Goal: Transaction & Acquisition: Subscribe to service/newsletter

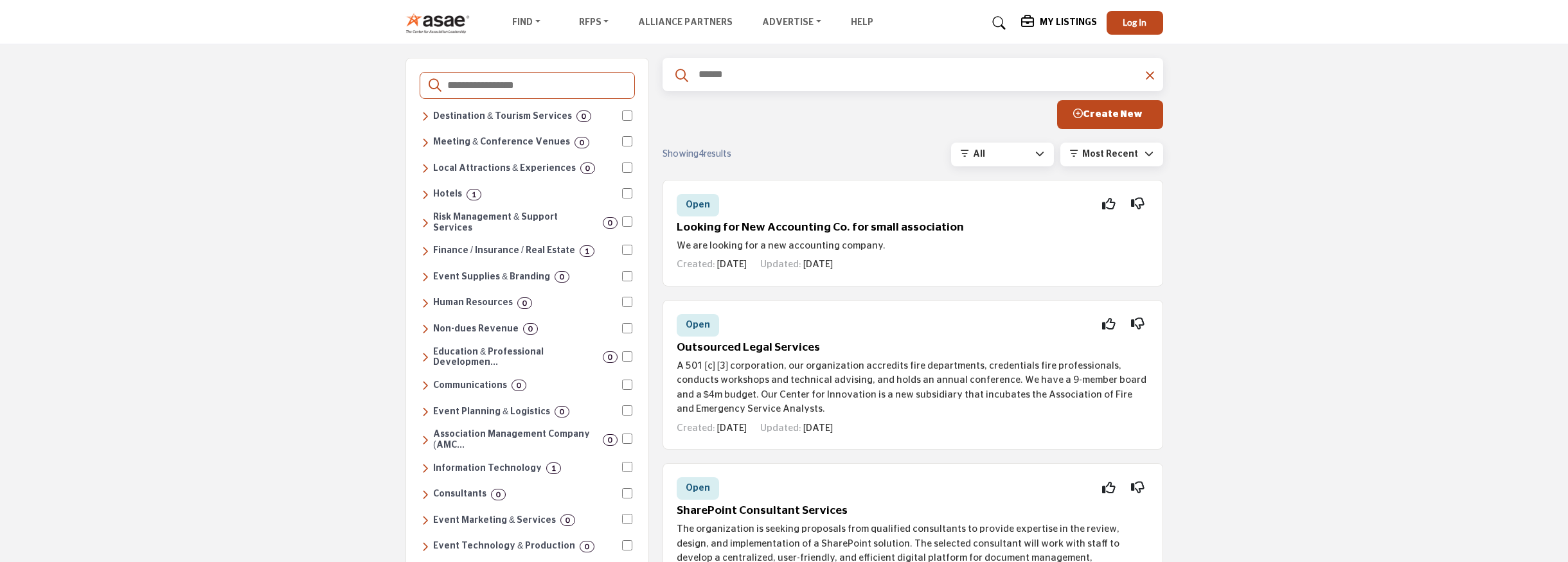
click at [424, 406] on icon at bounding box center [425, 411] width 7 height 11
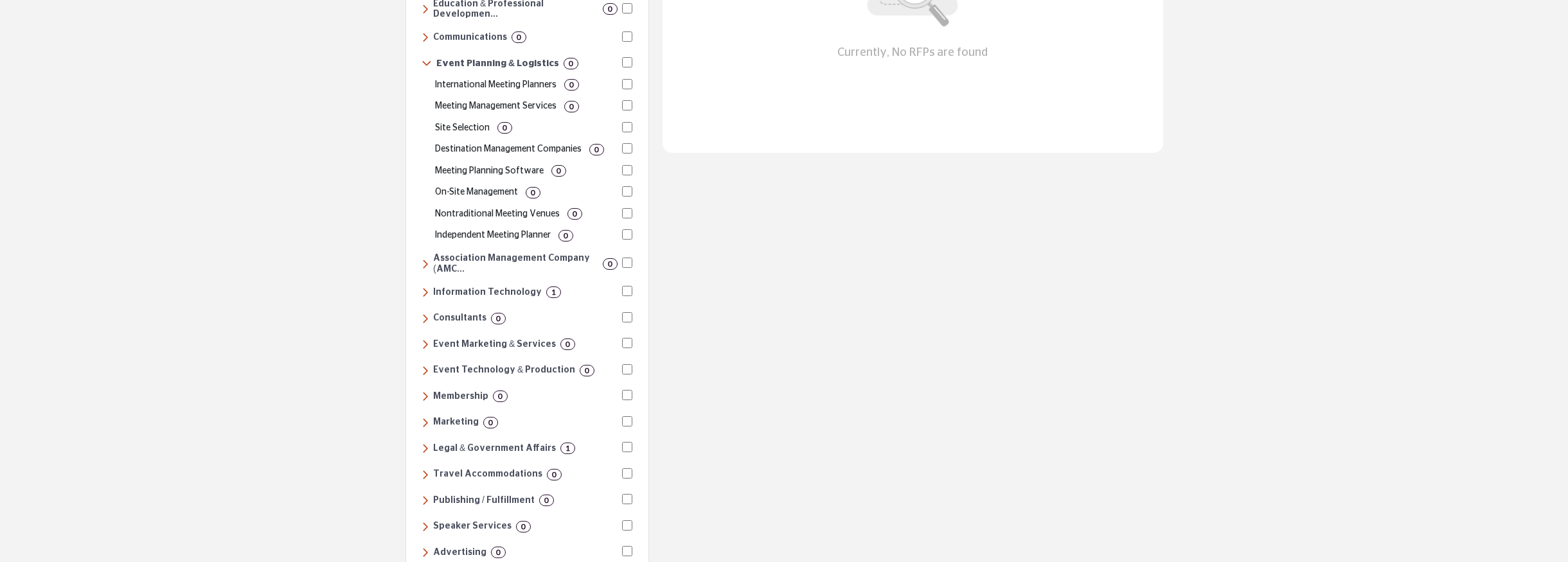
scroll to position [494, 0]
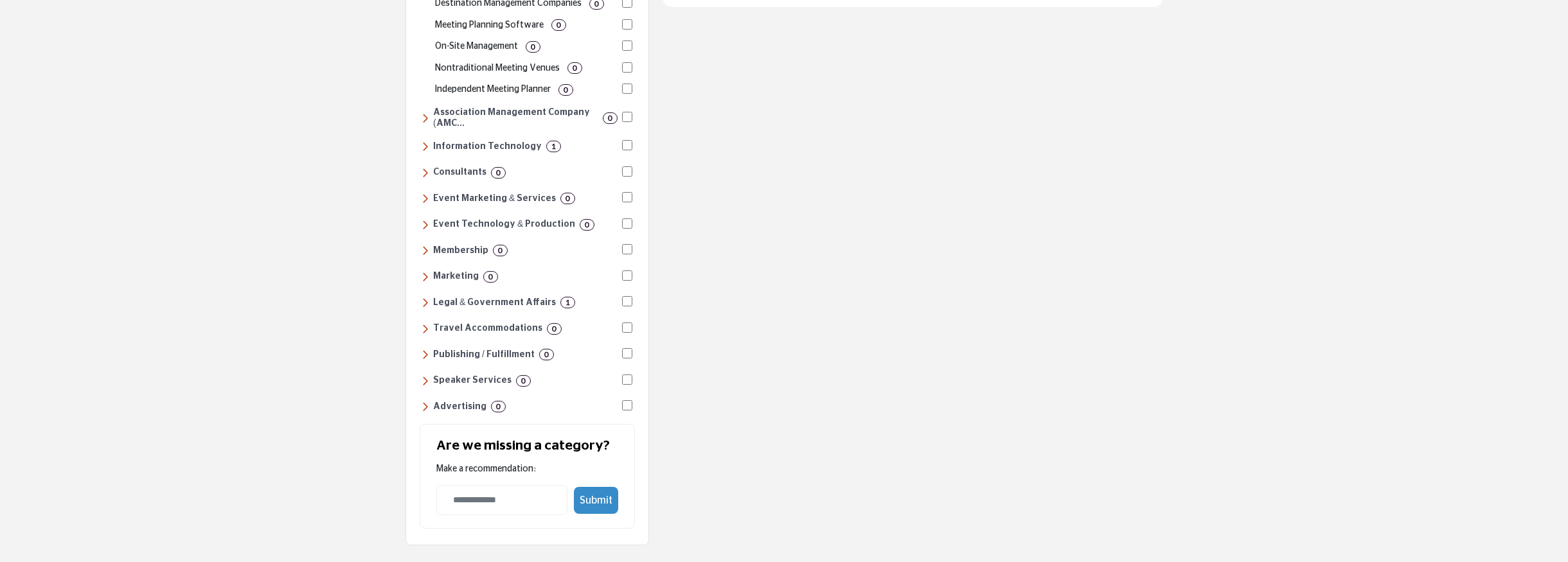
click at [423, 323] on icon at bounding box center [425, 329] width 7 height 11
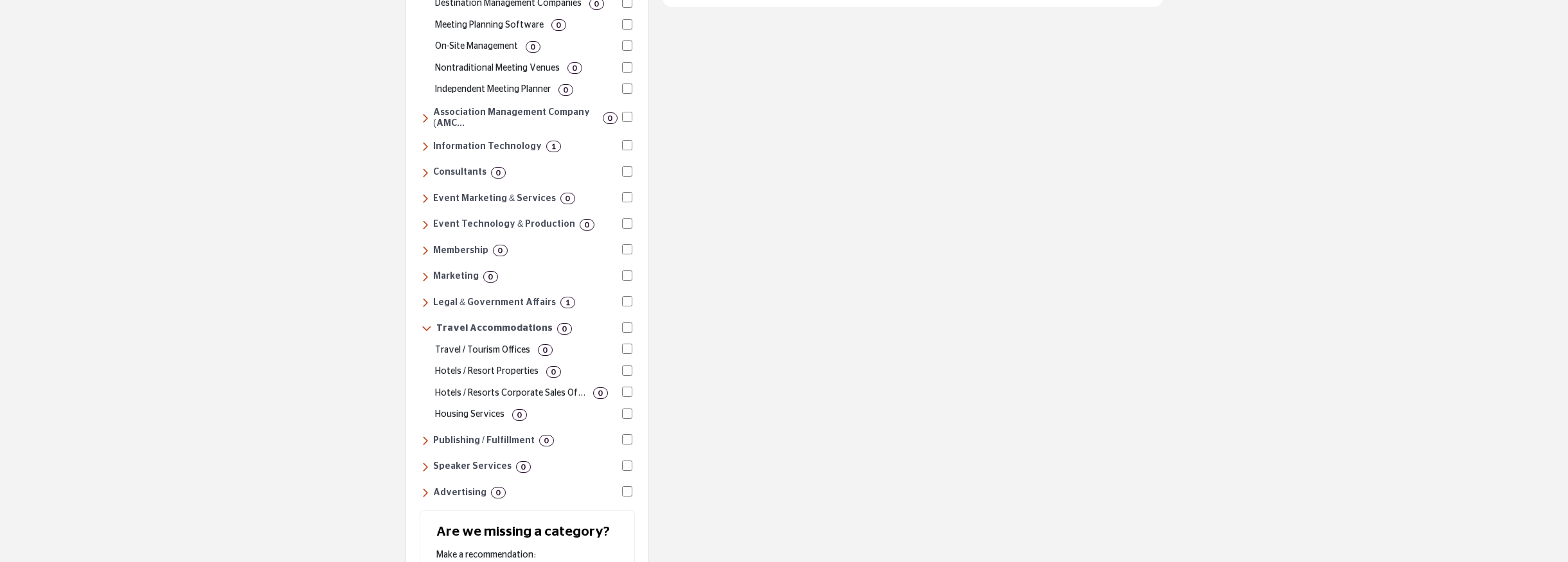
click at [423, 487] on icon at bounding box center [425, 492] width 7 height 11
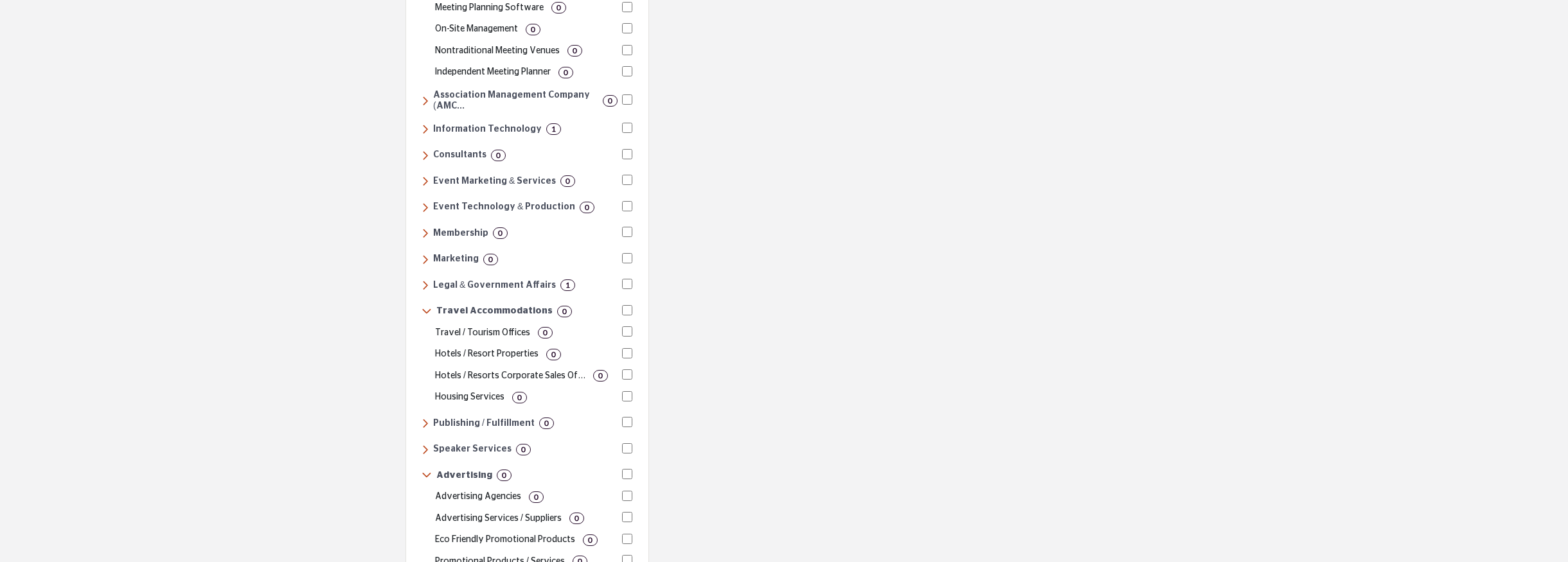
scroll to position [495, 0]
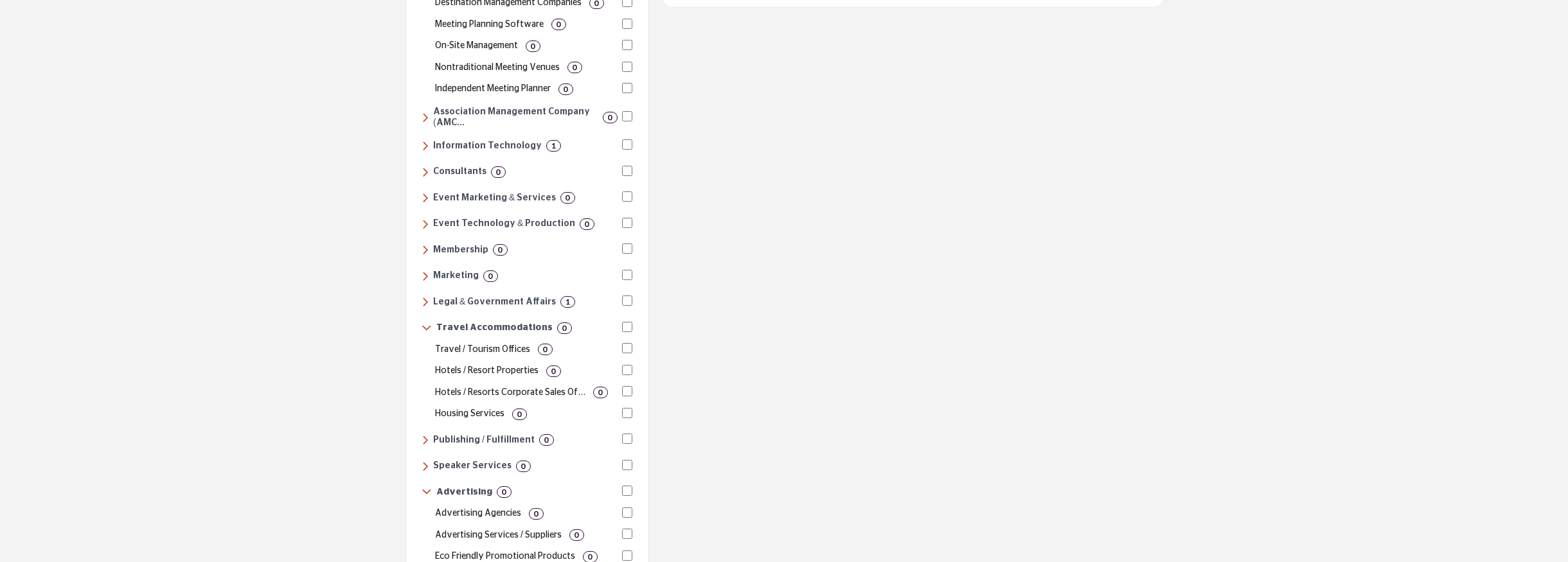
click at [425, 192] on icon at bounding box center [425, 197] width 7 height 11
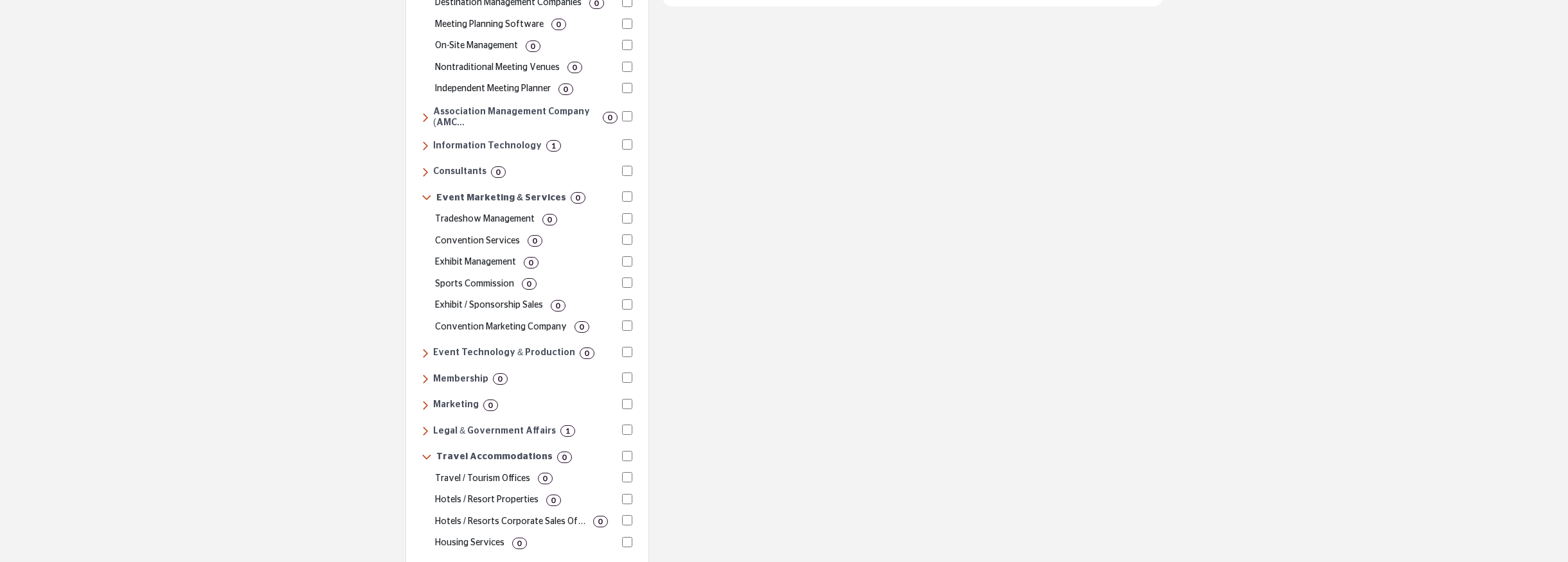
click at [425, 347] on icon at bounding box center [425, 353] width 7 height 11
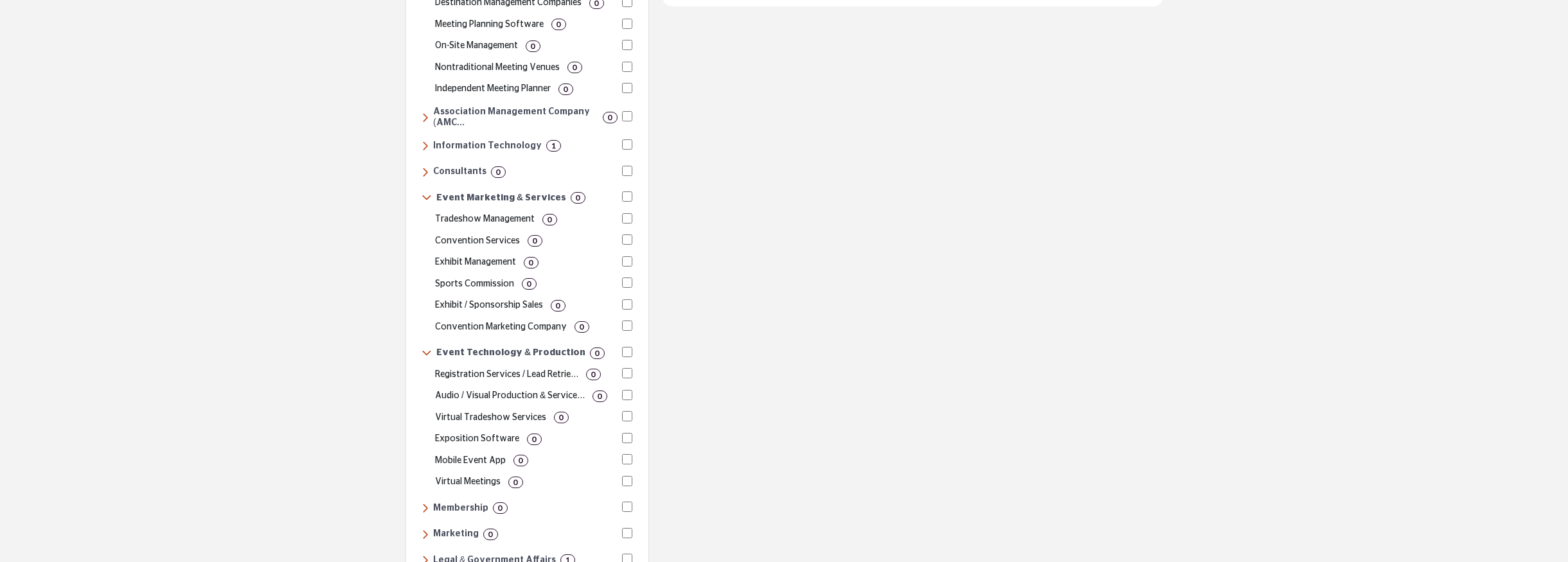
click at [425, 347] on icon at bounding box center [426, 353] width 10 height 11
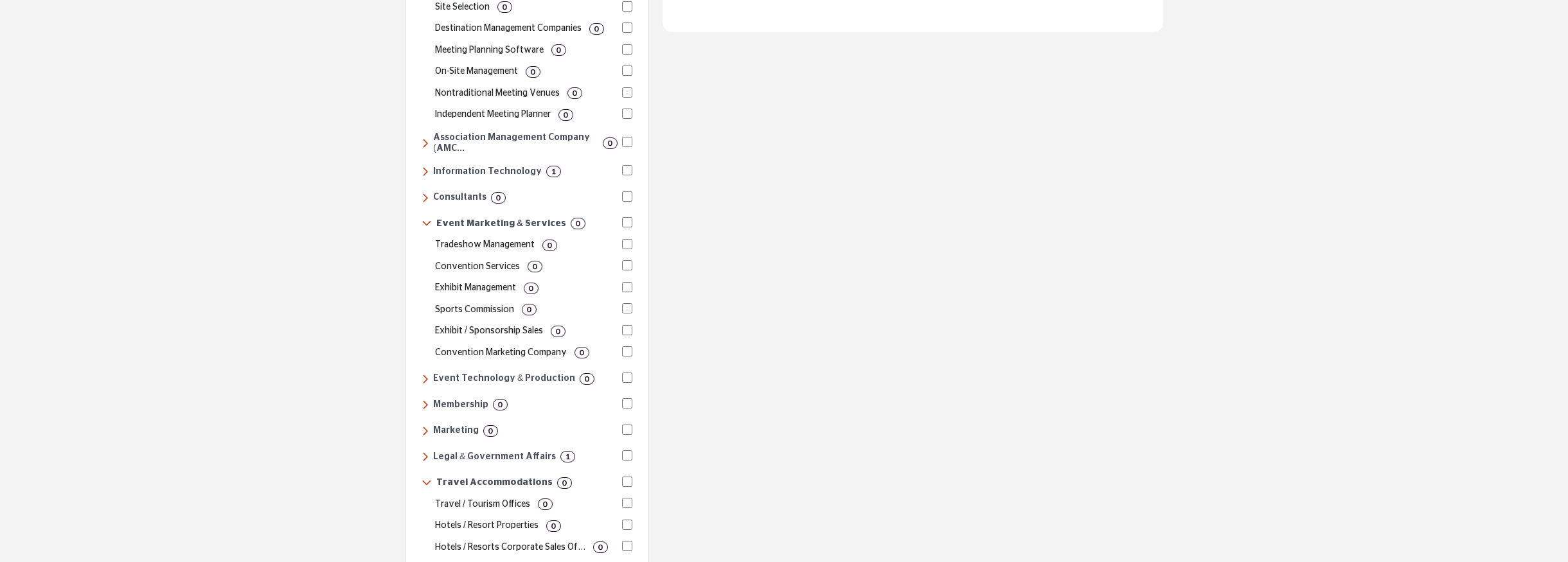
scroll to position [542, 0]
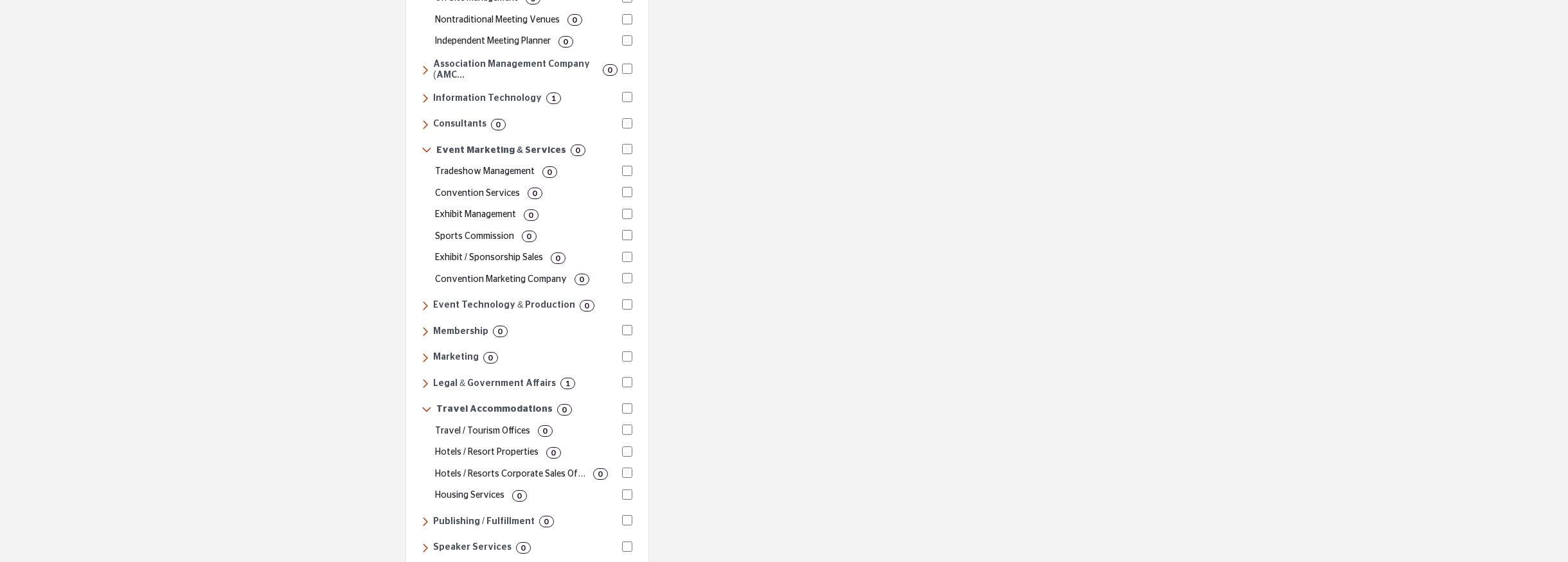
click at [424, 378] on icon at bounding box center [425, 383] width 7 height 11
click at [424, 378] on icon at bounding box center [426, 383] width 10 height 11
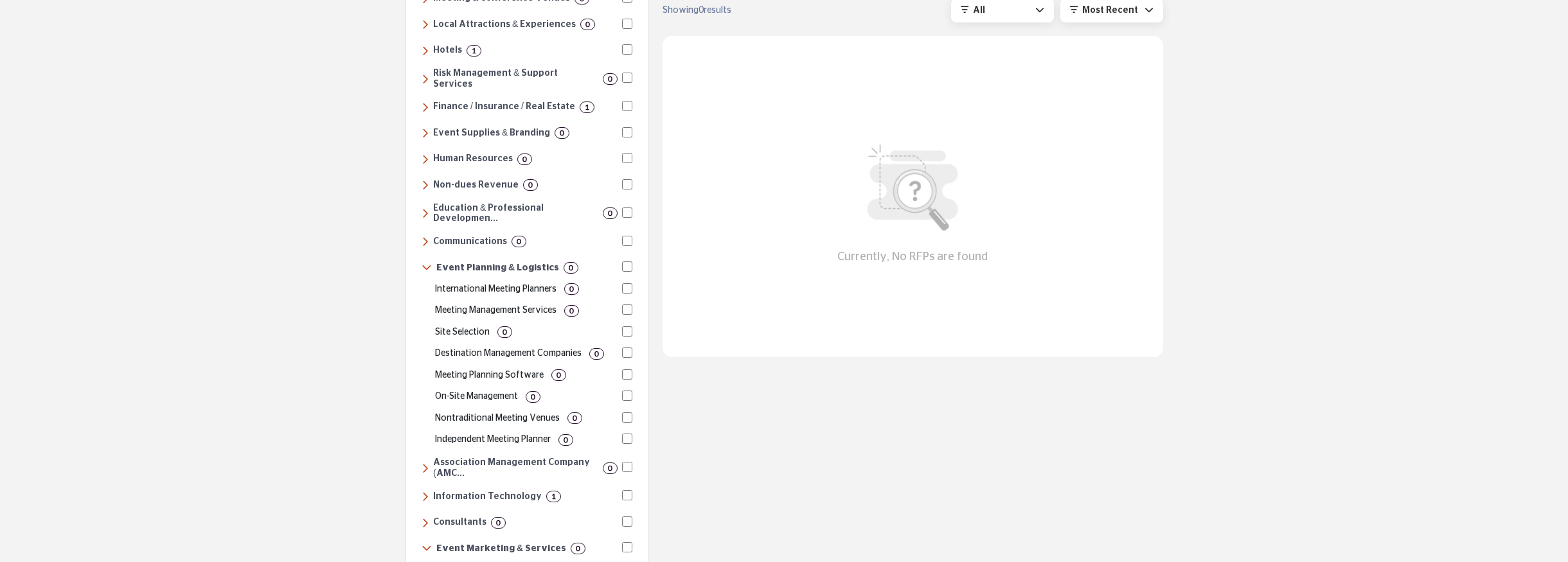
scroll to position [94, 0]
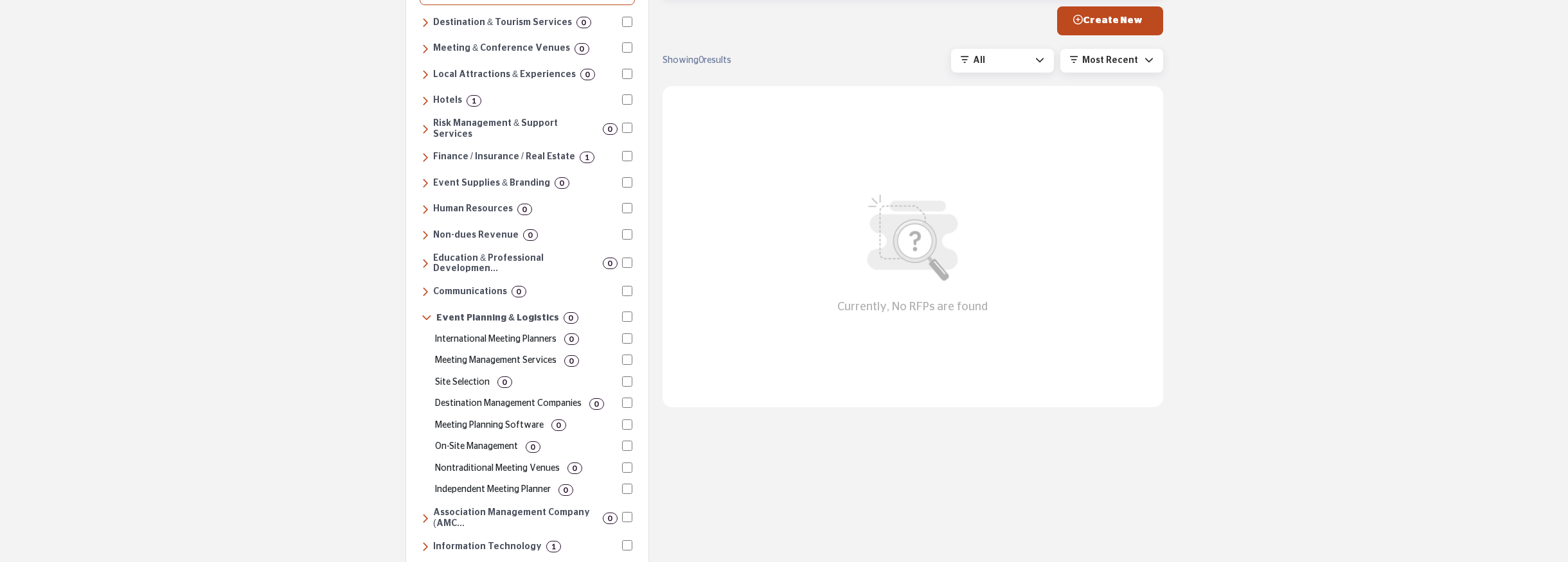
click at [424, 179] on icon at bounding box center [425, 183] width 7 height 11
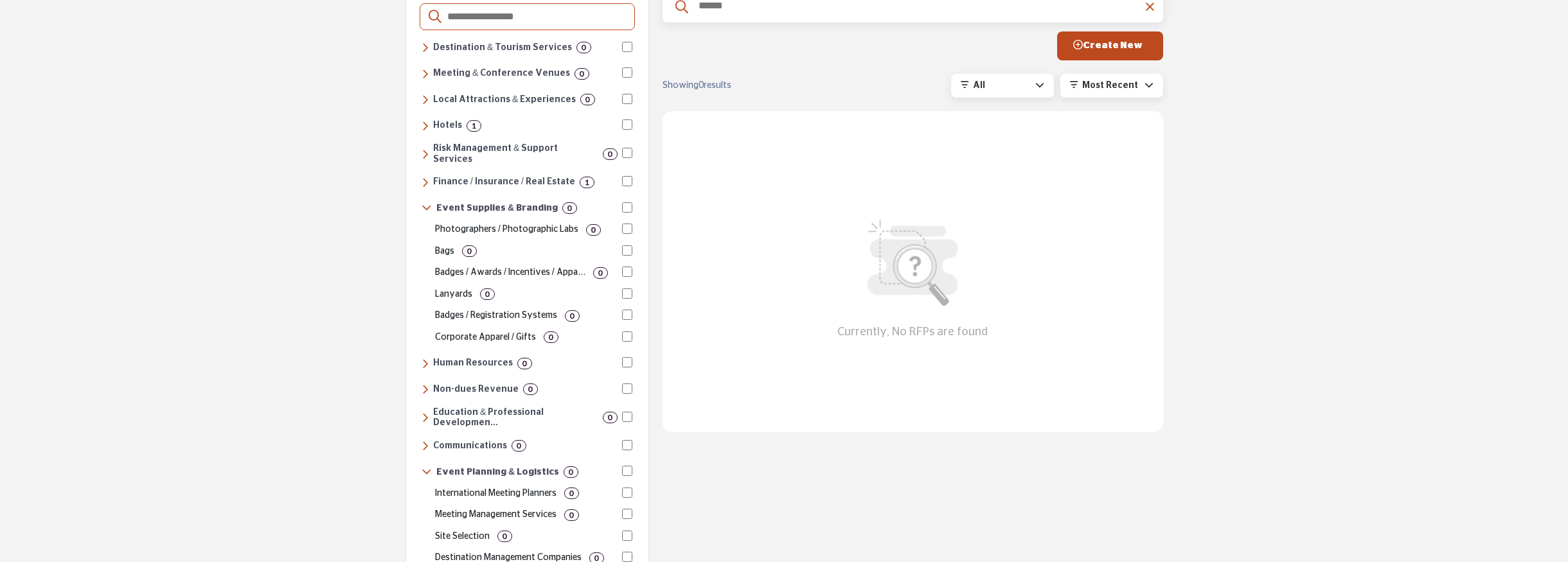
scroll to position [52, 0]
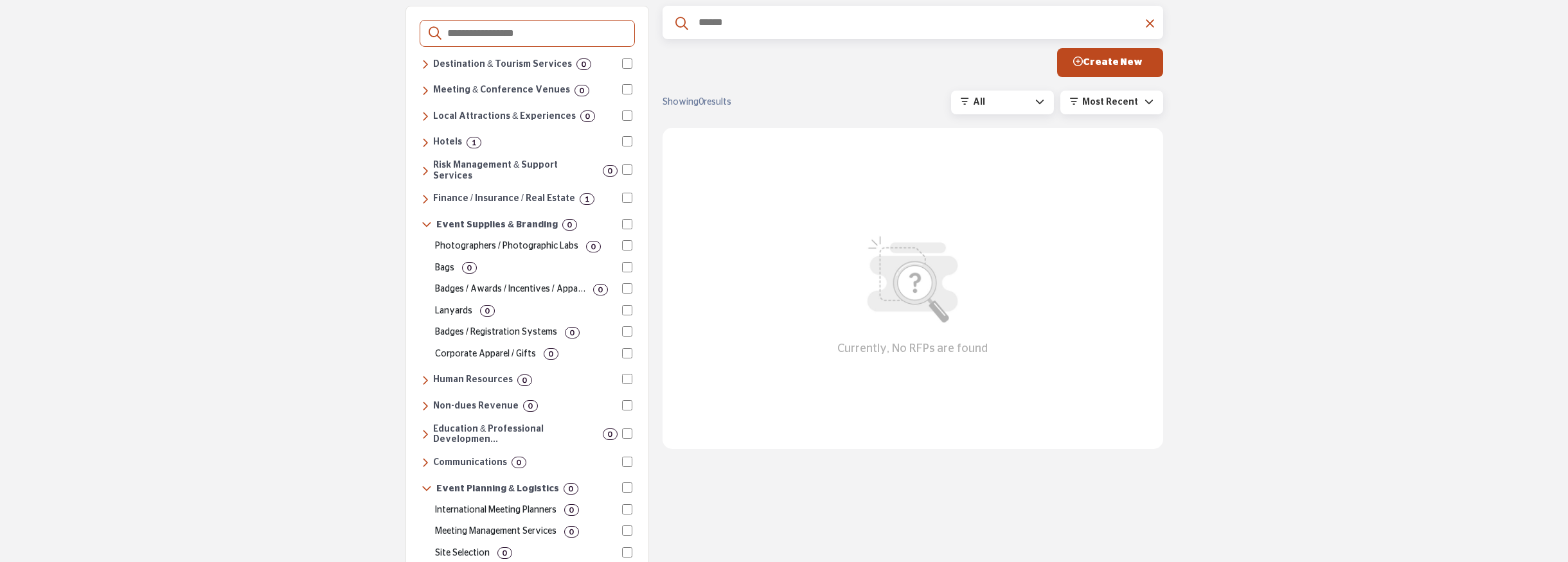
click at [424, 457] on icon at bounding box center [425, 462] width 7 height 11
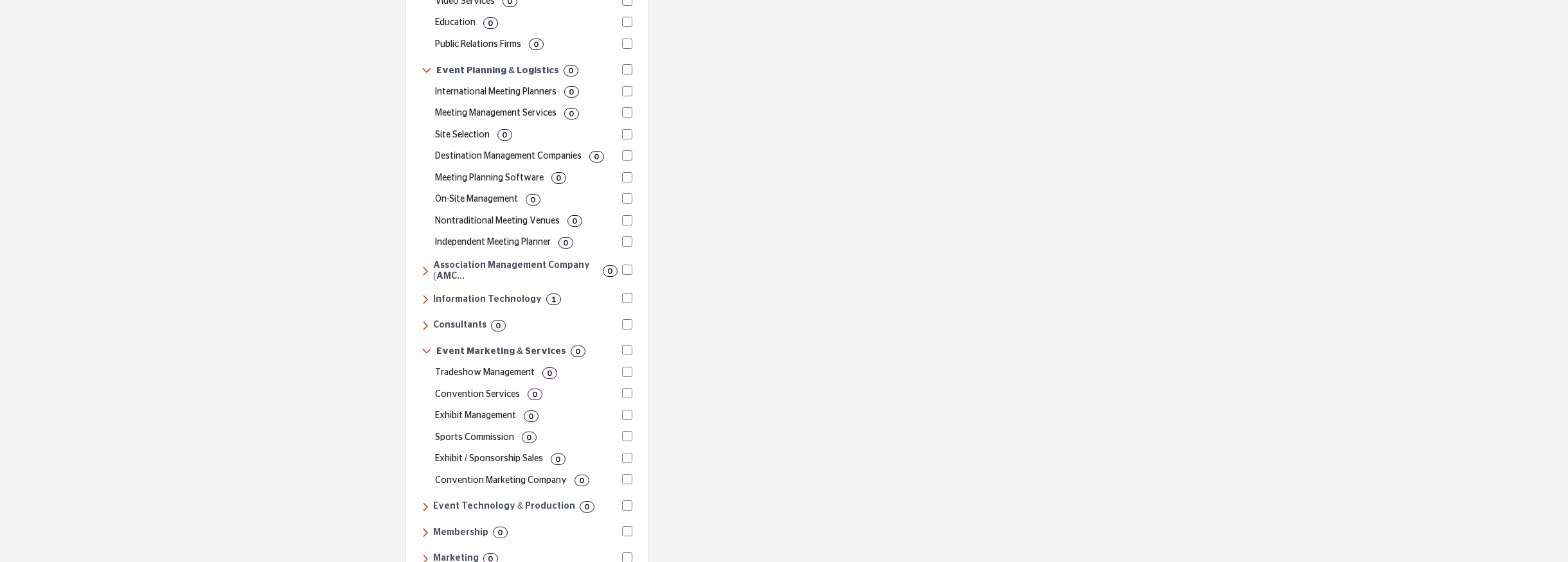
scroll to position [651, 0]
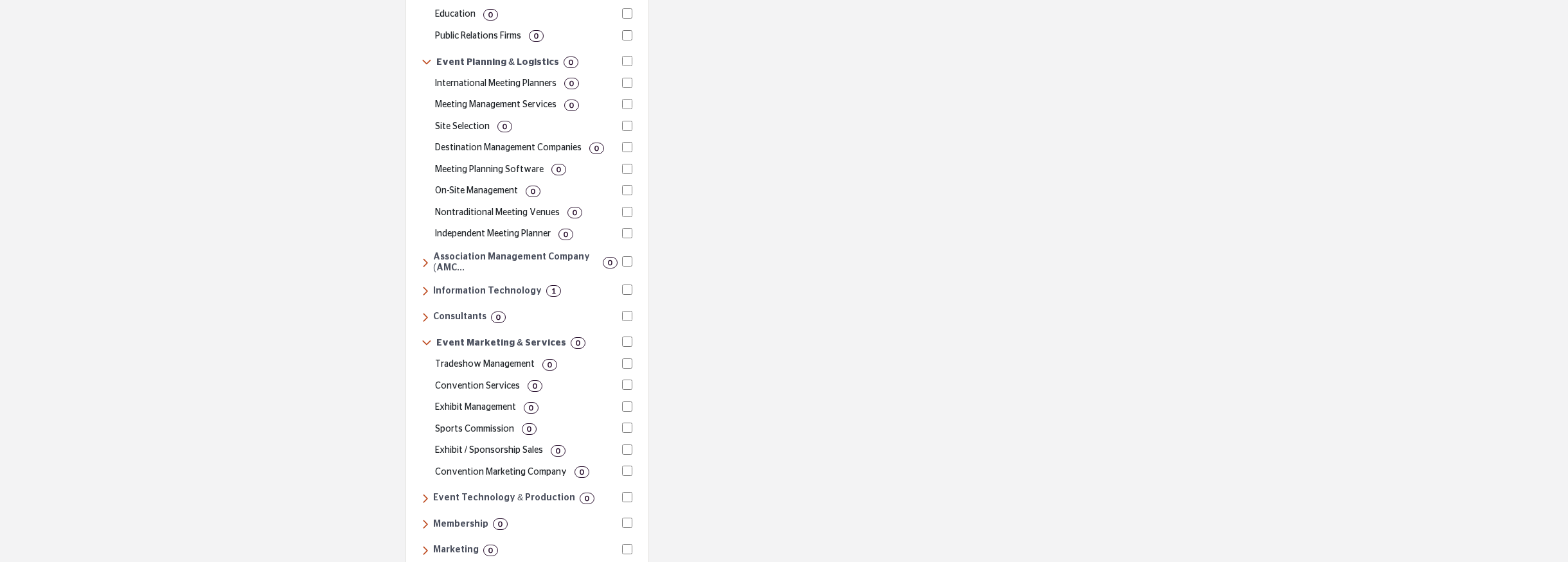
click at [426, 311] on icon at bounding box center [425, 317] width 7 height 11
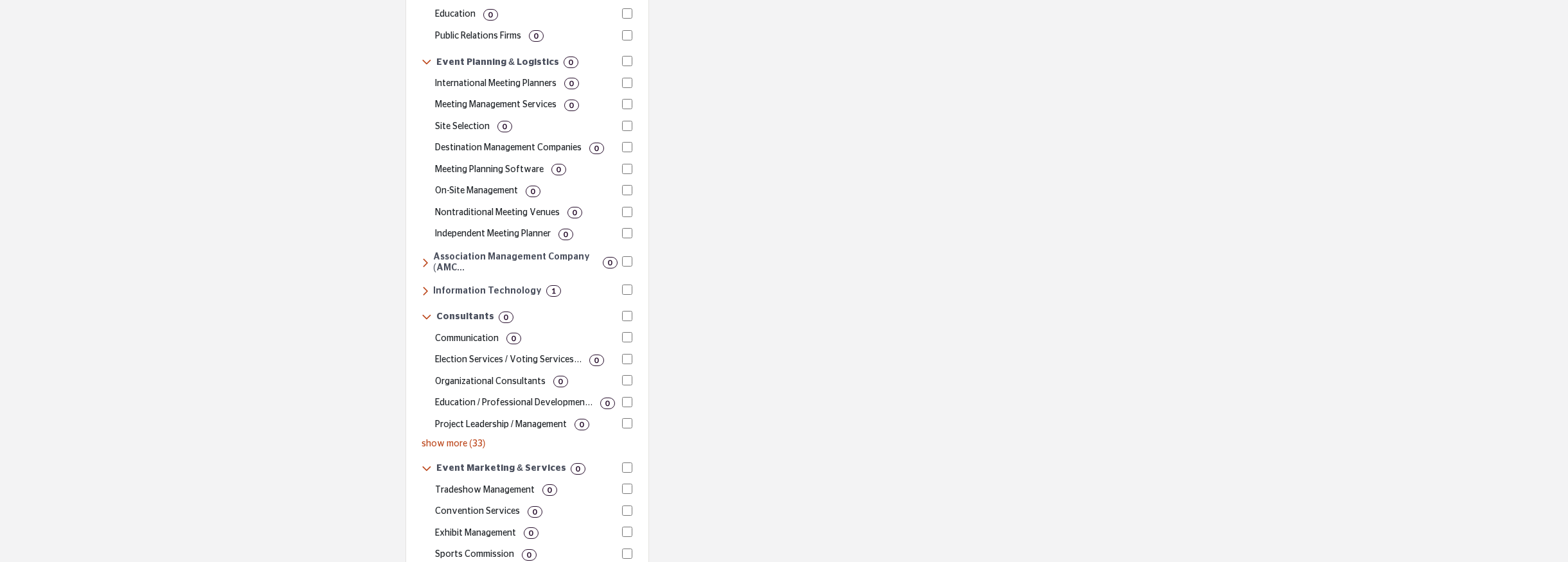
click at [0, 0] on div at bounding box center [0, 0] width 0 height 0
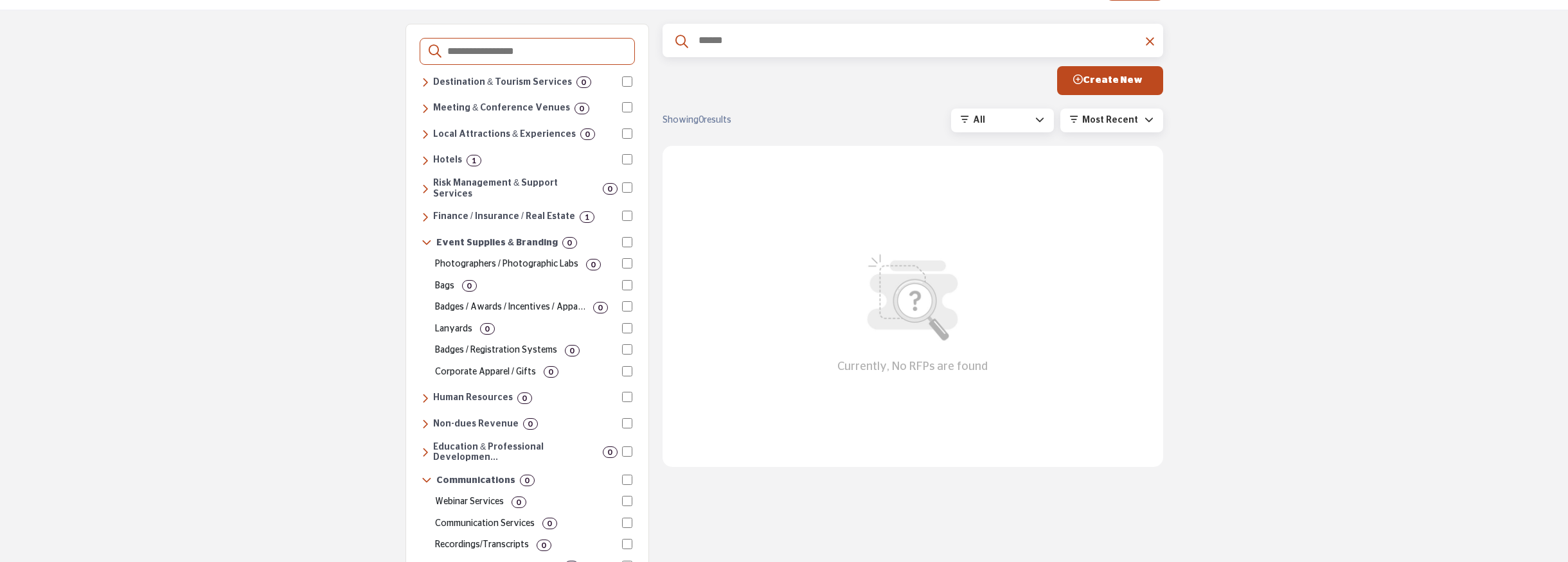
scroll to position [26, 0]
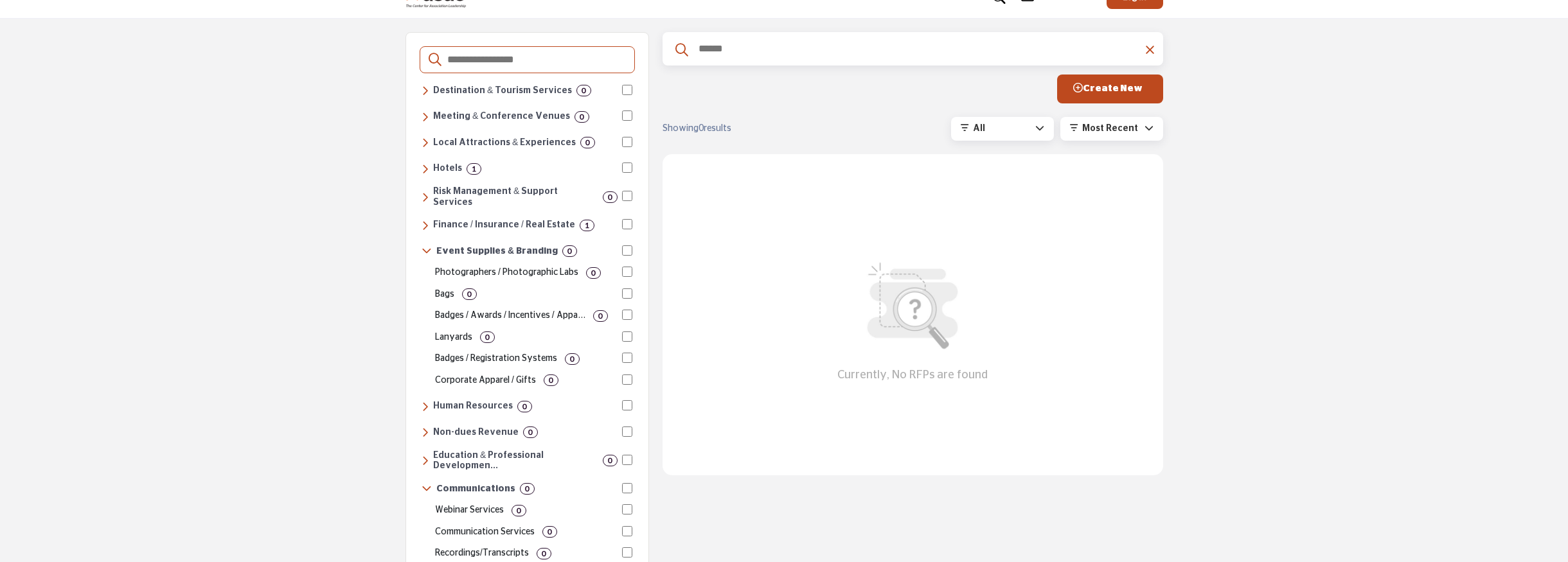
click at [429, 91] on div "Destination & Tourism Services 0" at bounding box center [520, 90] width 196 height 11
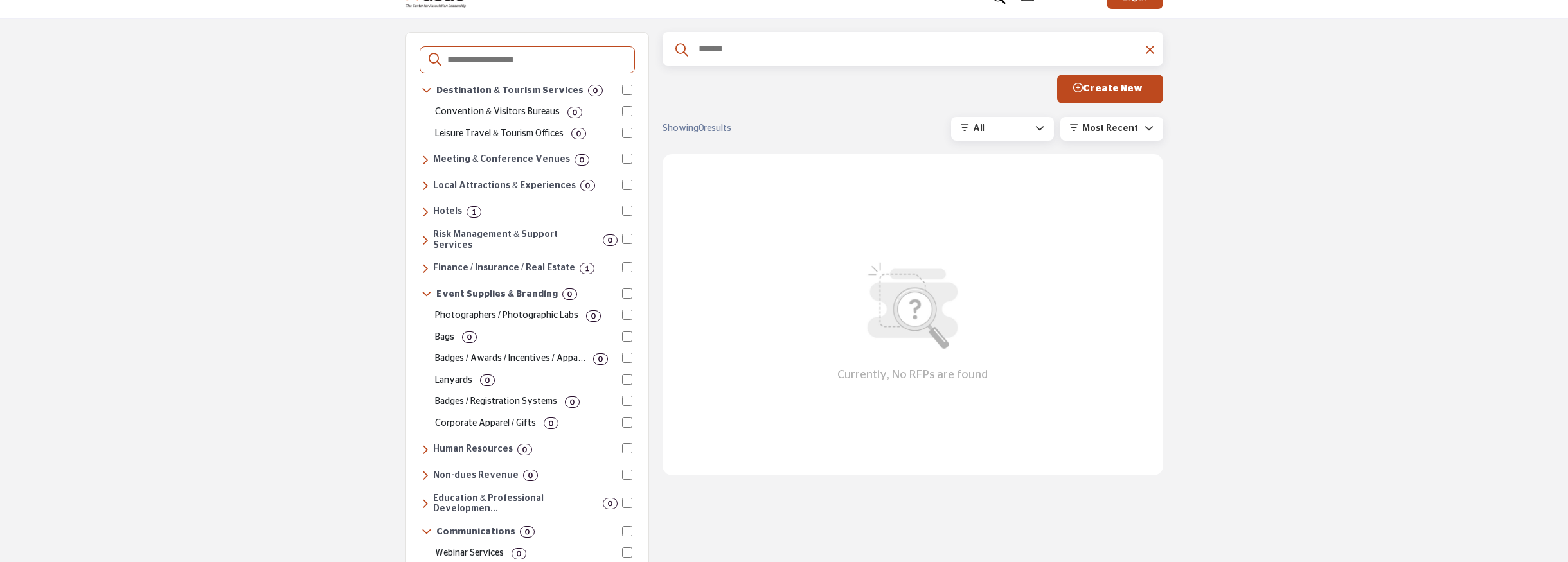
click at [426, 162] on icon at bounding box center [425, 159] width 7 height 11
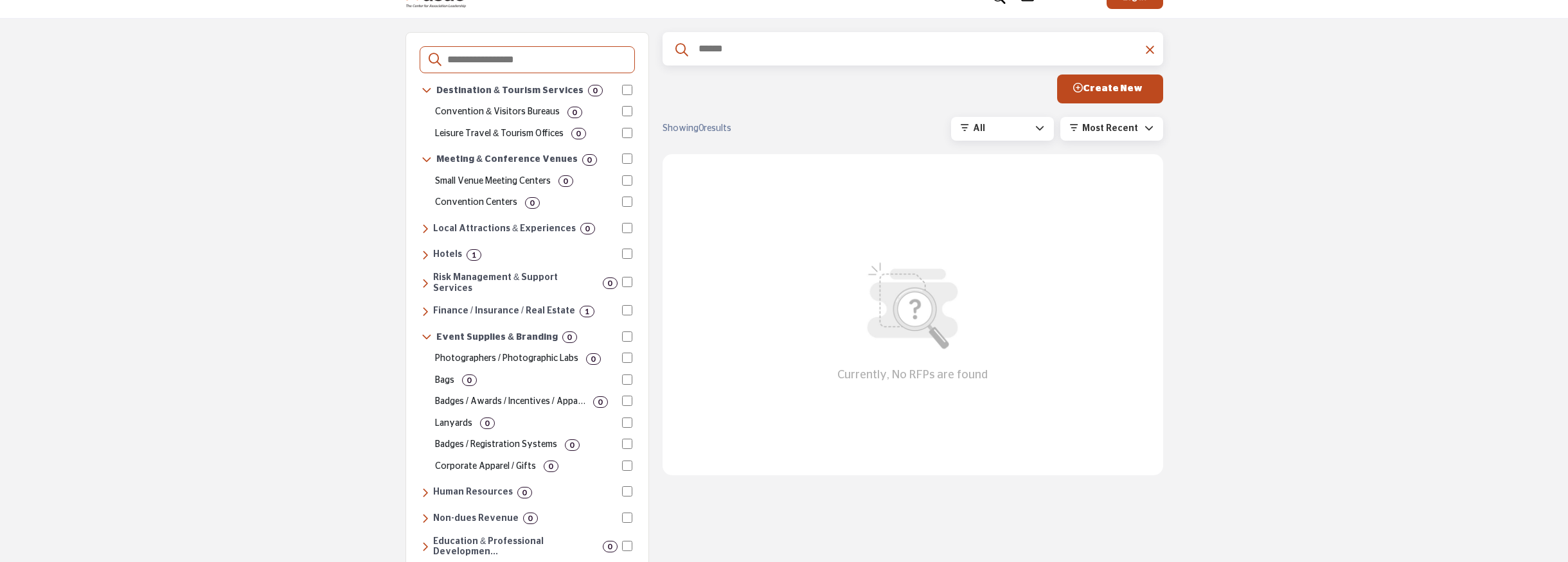
click at [426, 259] on icon at bounding box center [425, 255] width 7 height 11
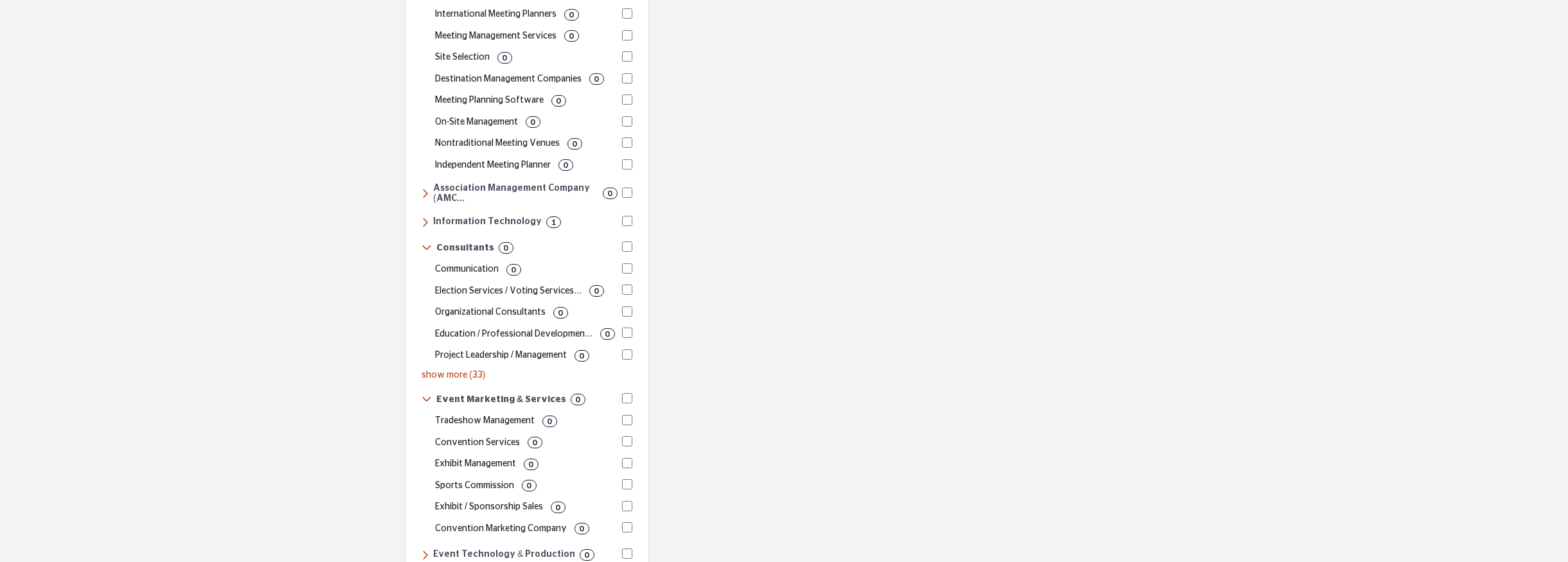
scroll to position [940, 0]
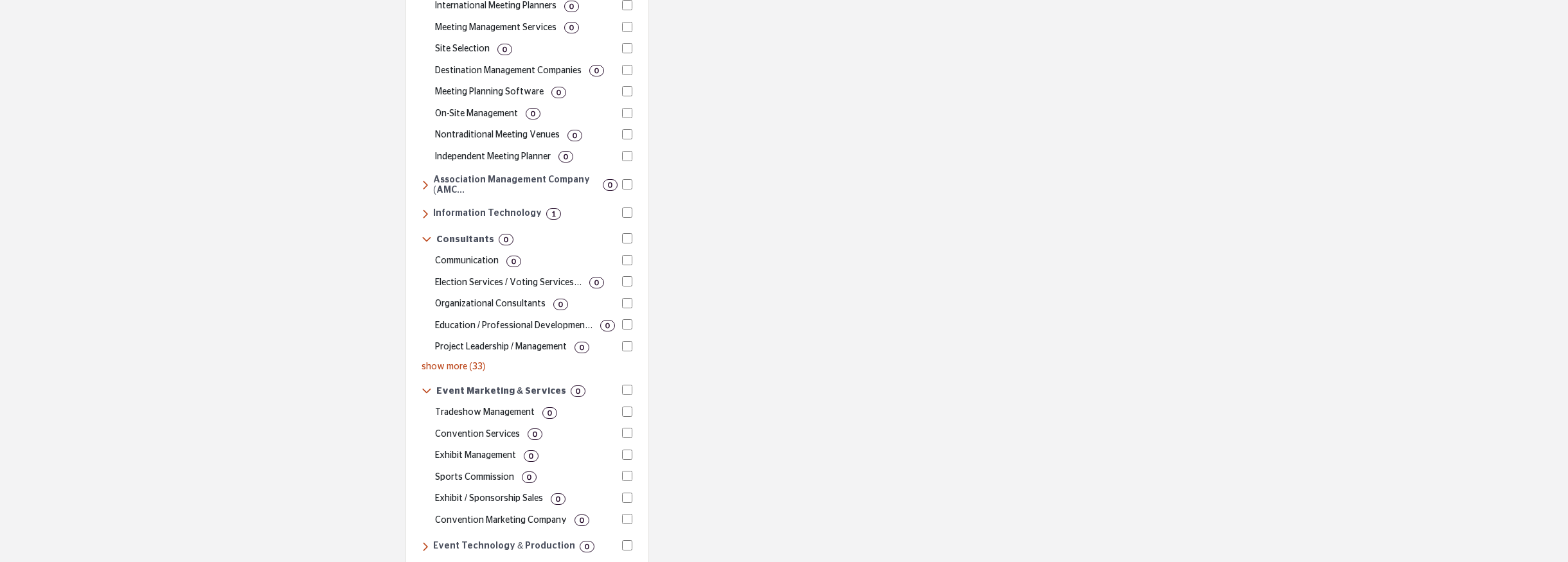
click at [461, 361] on p "show more (33)" at bounding box center [527, 367] width 211 height 13
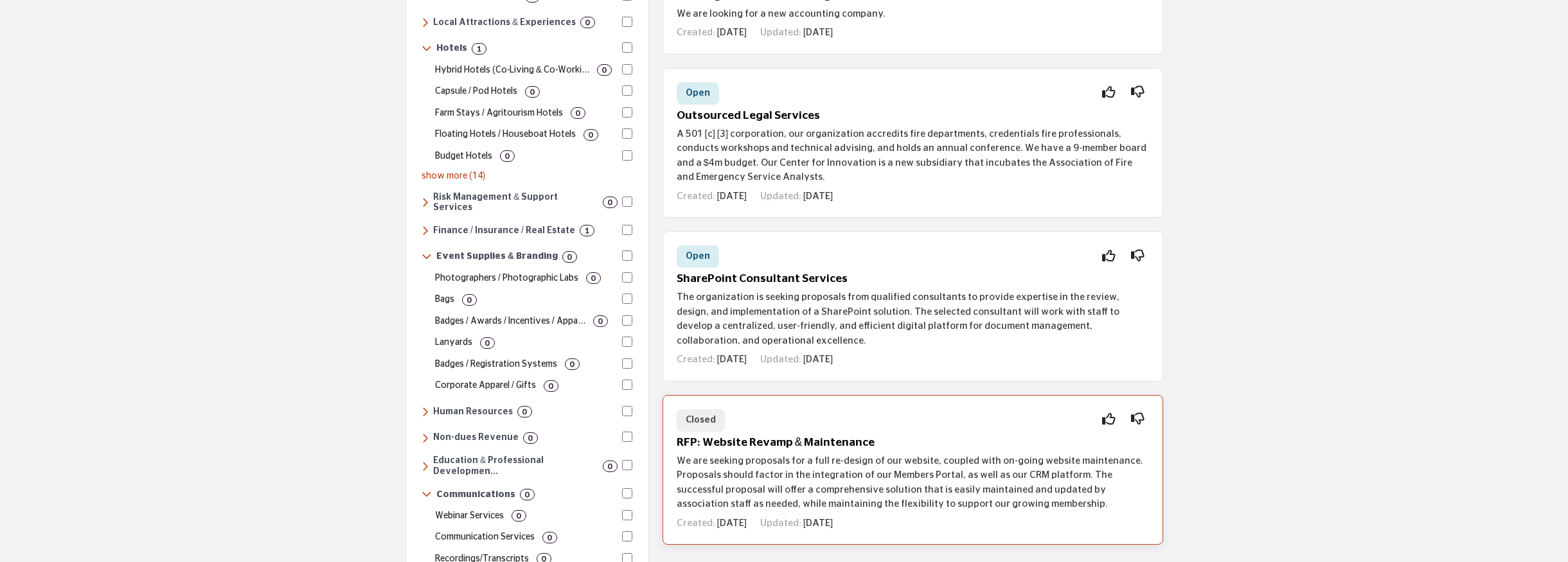
scroll to position [347, 0]
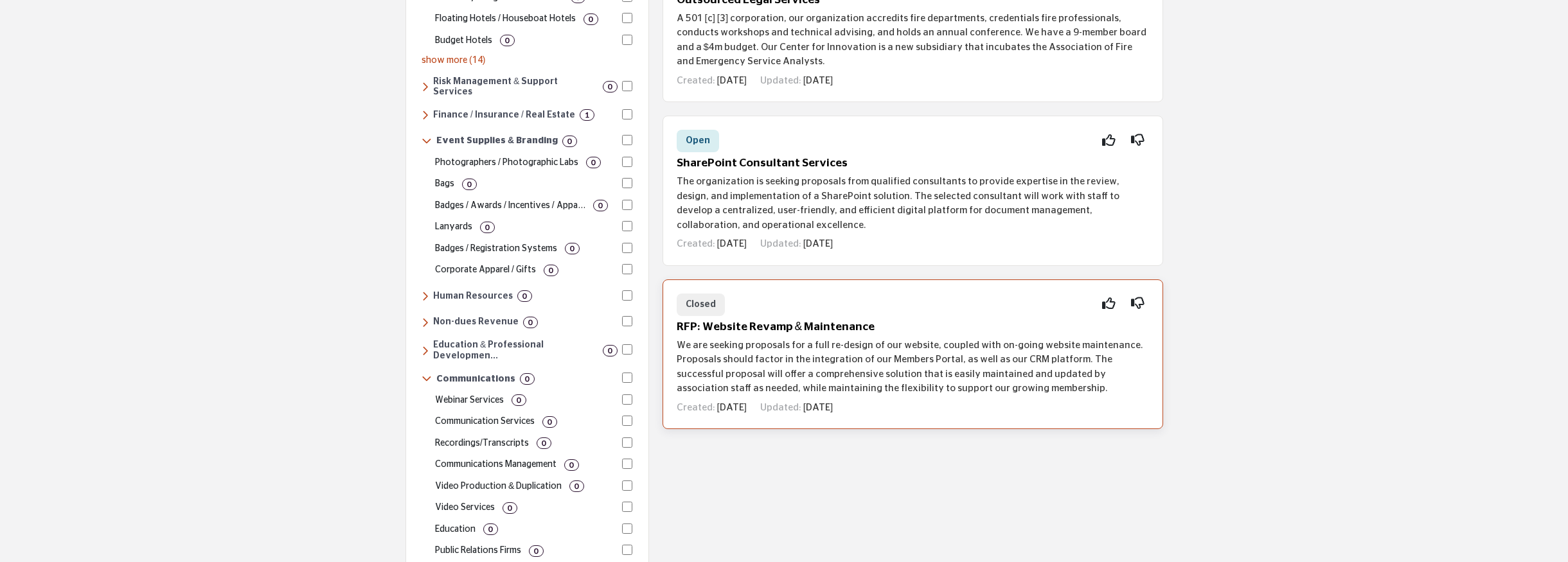
click at [910, 369] on p "We are seeking proposals for a full re-design of our website, coupled with on-g…" at bounding box center [913, 367] width 472 height 58
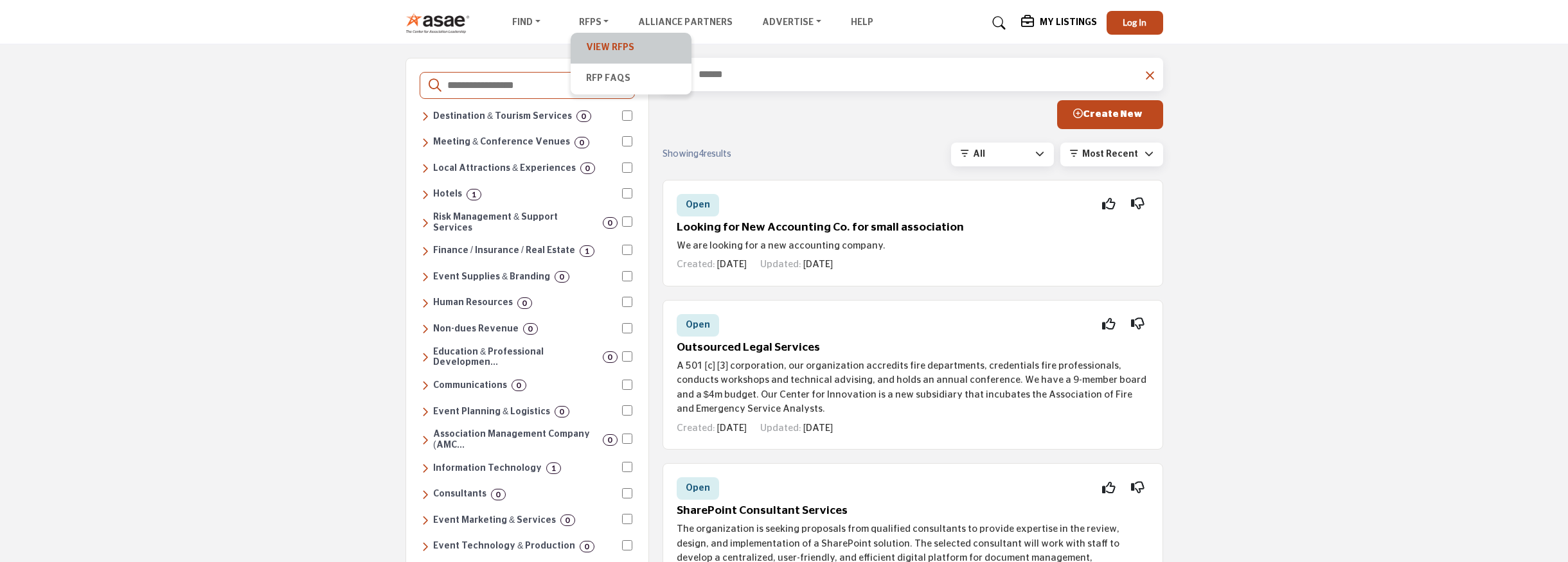
click at [604, 53] on link "View RFPs" at bounding box center [631, 48] width 108 height 18
click at [561, 77] on link "Suppliers & Services" at bounding box center [576, 79] width 132 height 18
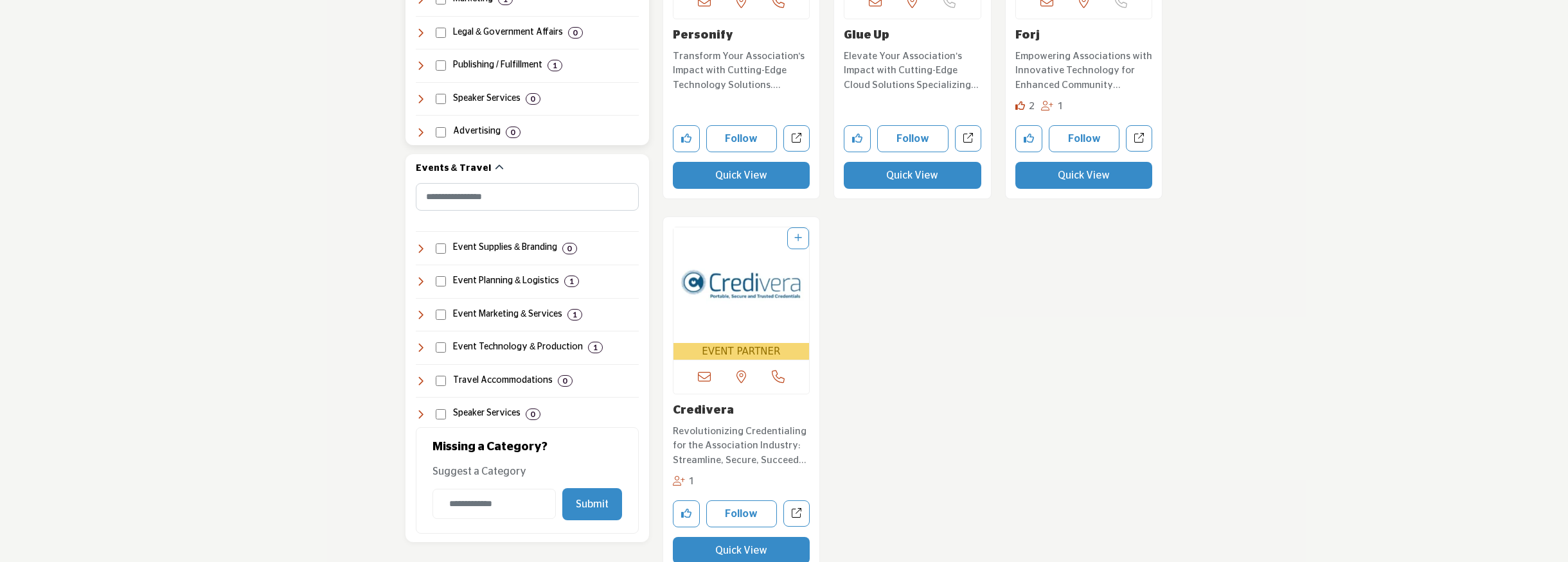
scroll to position [997, 0]
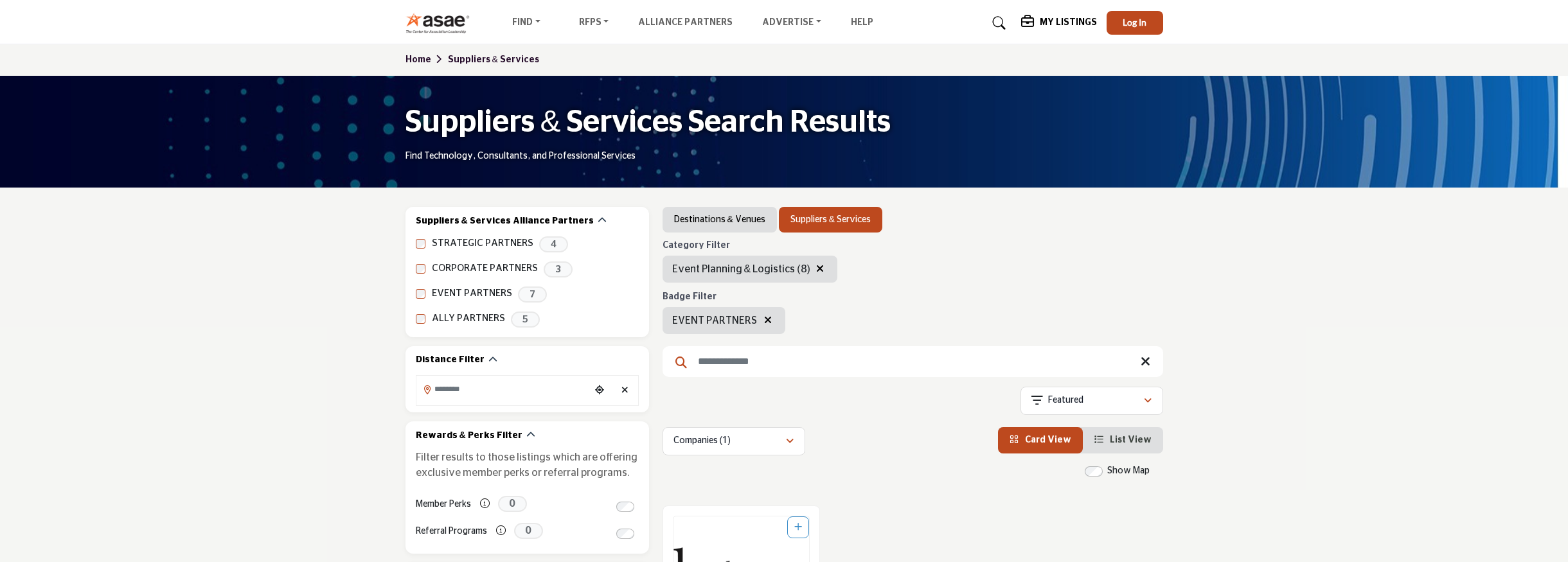
click at [1073, 23] on h5 "My Listings" at bounding box center [1068, 22] width 57 height 11
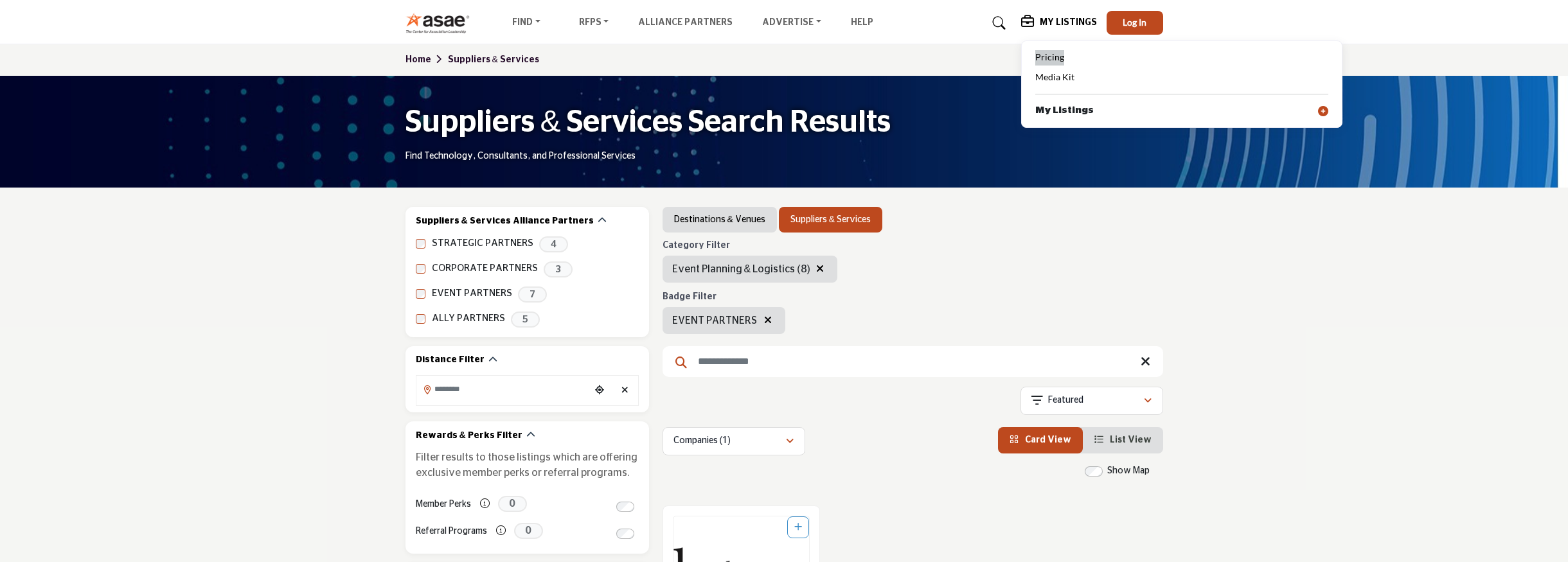
click at [1058, 56] on span "Pricing" at bounding box center [1049, 57] width 29 height 11
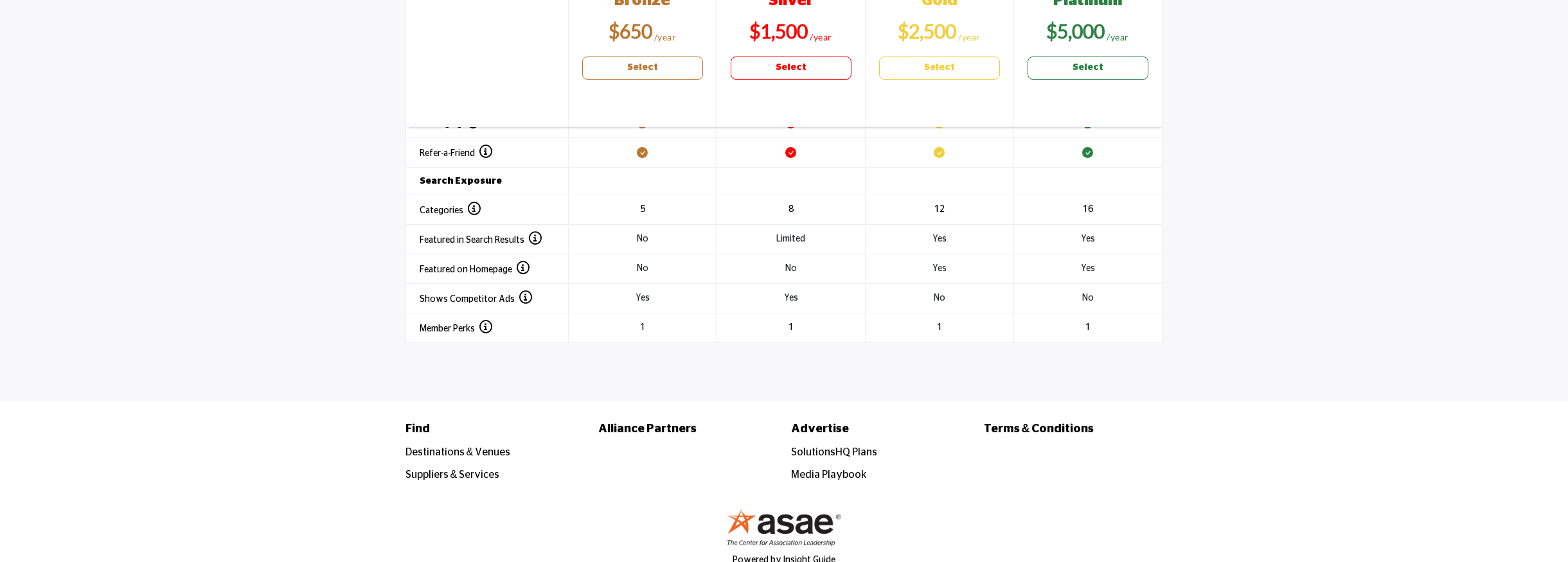
scroll to position [1764, 0]
